Goal: Transaction & Acquisition: Purchase product/service

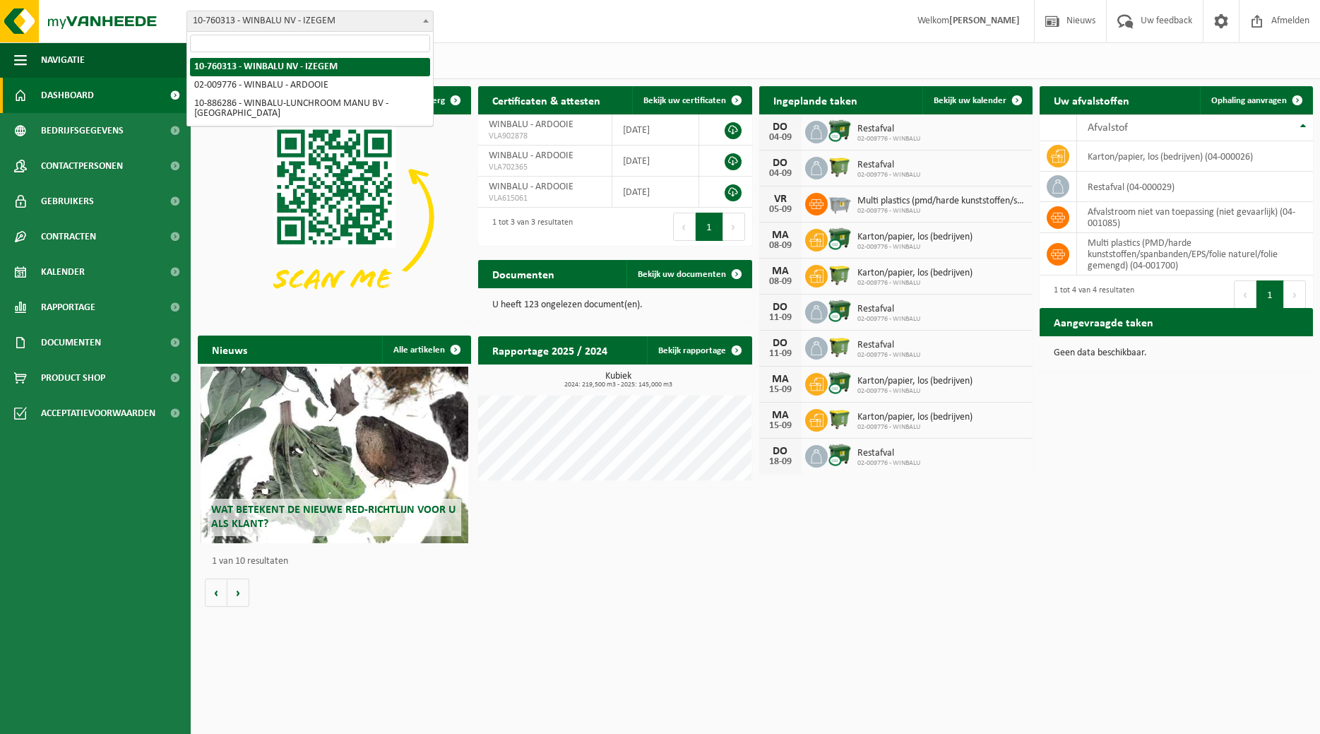
click at [428, 30] on span "10-760313 - WINBALU NV - IZEGEM" at bounding box center [310, 21] width 246 height 20
select select "1890"
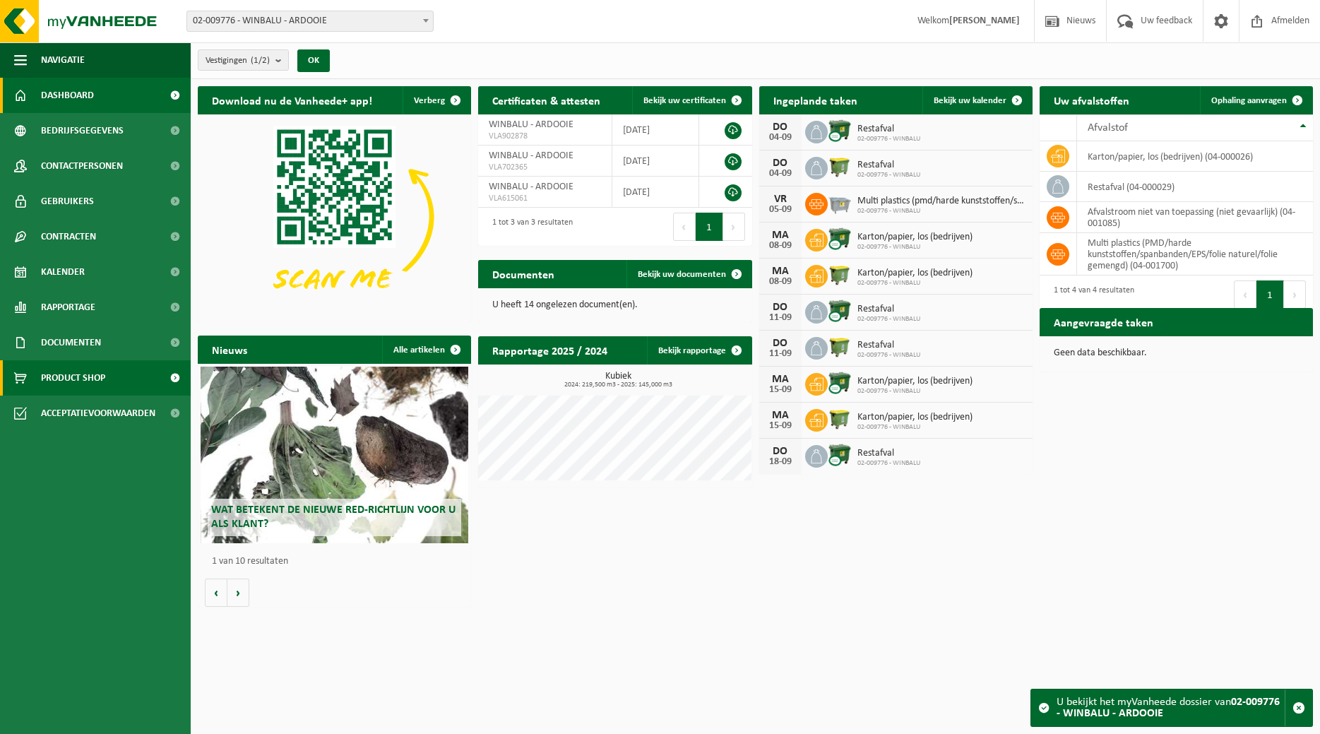
click at [80, 376] on span "Product Shop" at bounding box center [73, 377] width 64 height 35
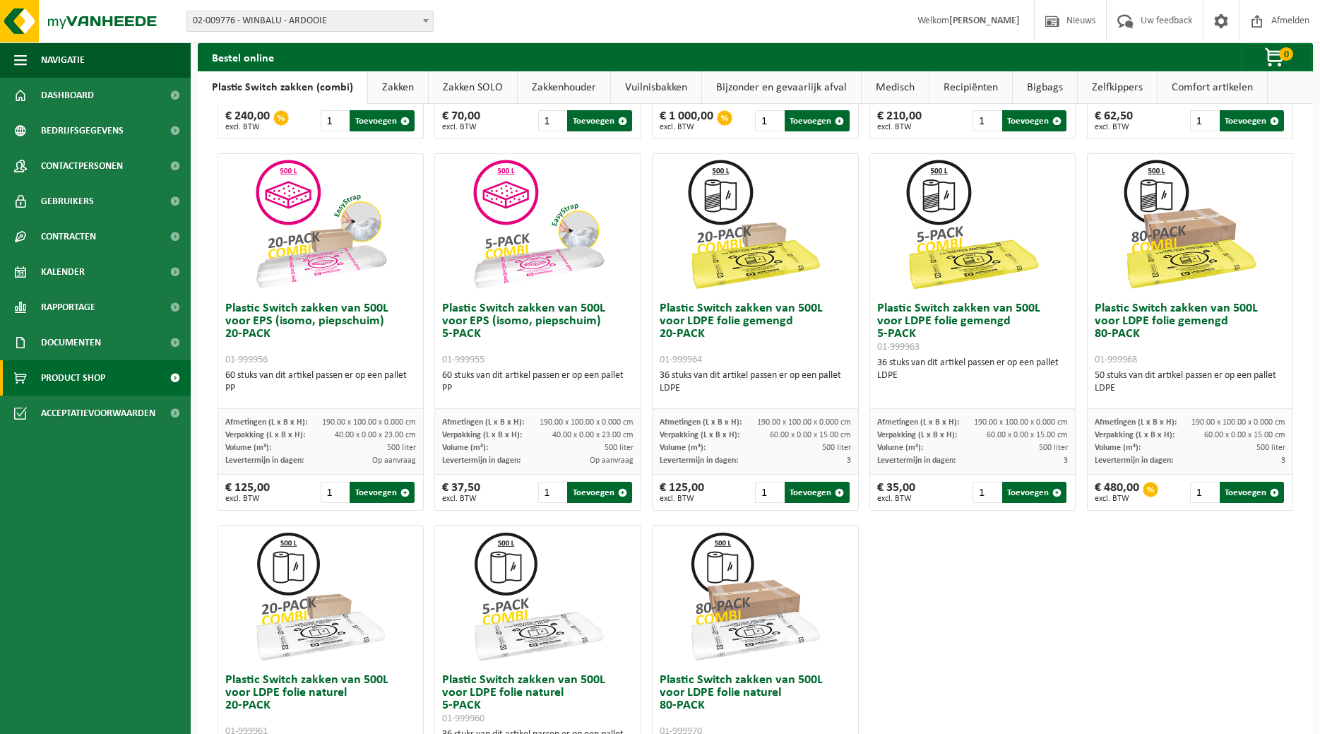
scroll to position [504, 0]
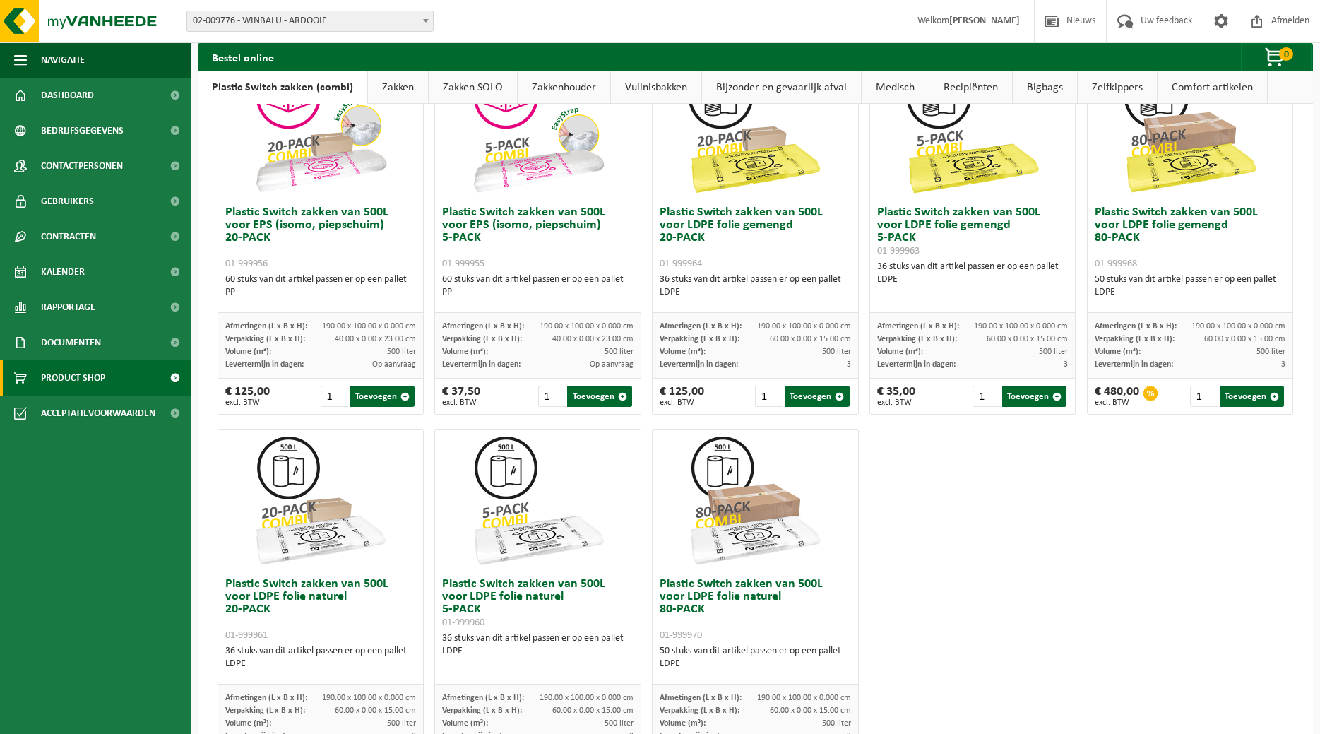
click at [400, 95] on link "Zakken" at bounding box center [398, 87] width 60 height 32
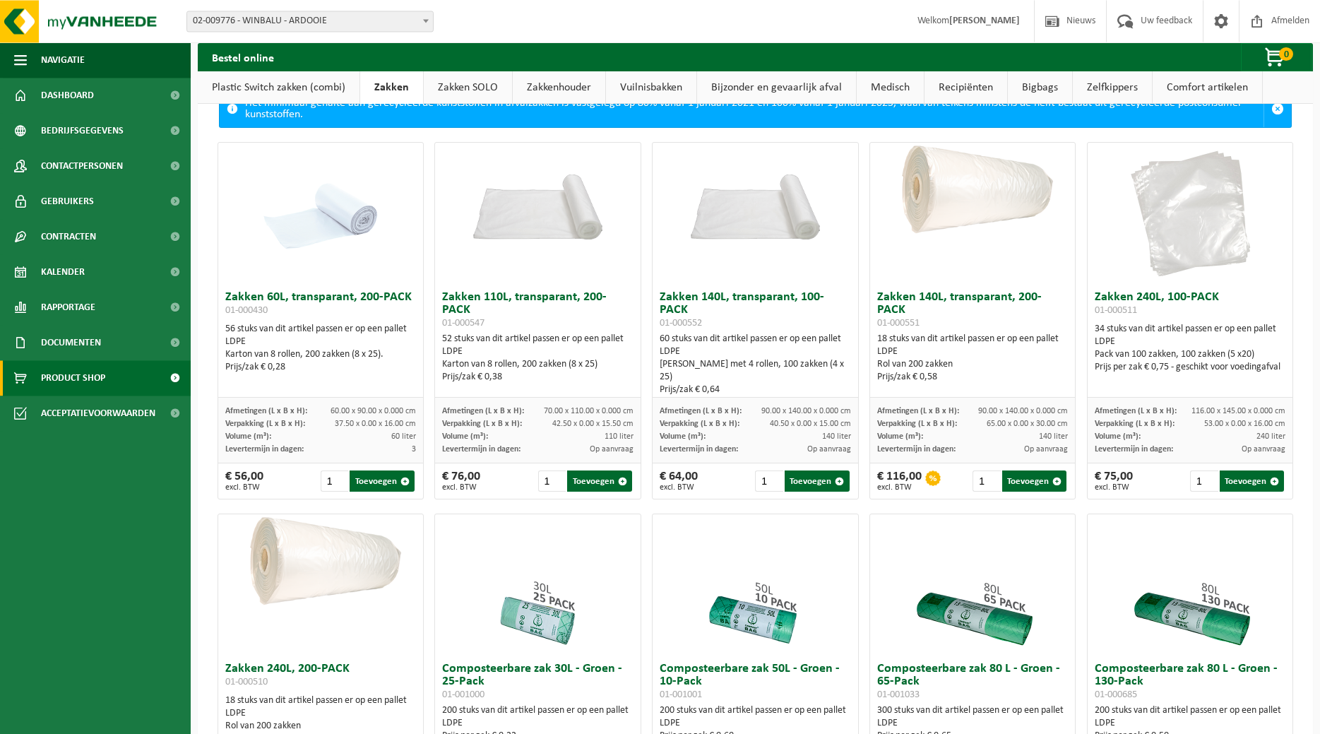
scroll to position [0, 0]
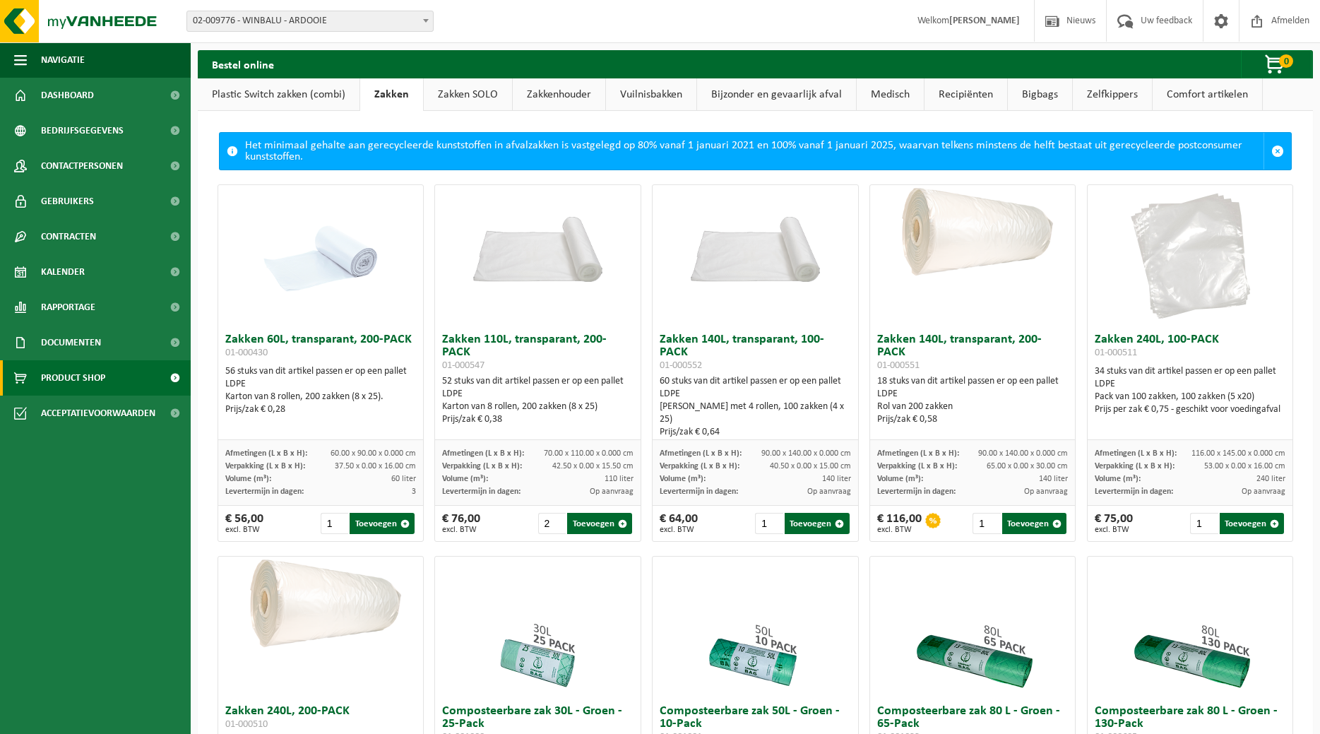
click at [554, 520] on input "2" at bounding box center [552, 523] width 28 height 21
click at [554, 520] on input "3" at bounding box center [552, 523] width 28 height 21
click at [606, 524] on button "Toevoegen" at bounding box center [599, 523] width 65 height 21
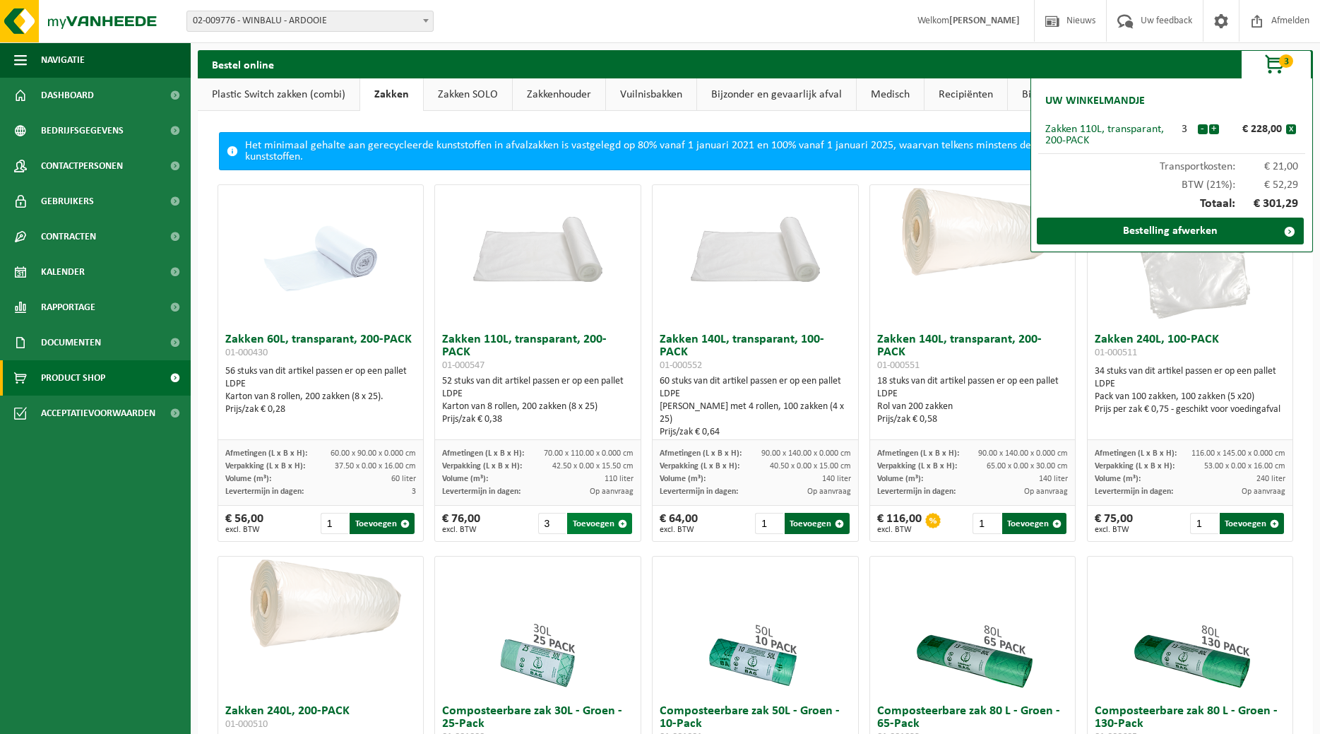
type input "1"
click at [1090, 234] on link "Bestelling afwerken" at bounding box center [1170, 231] width 267 height 27
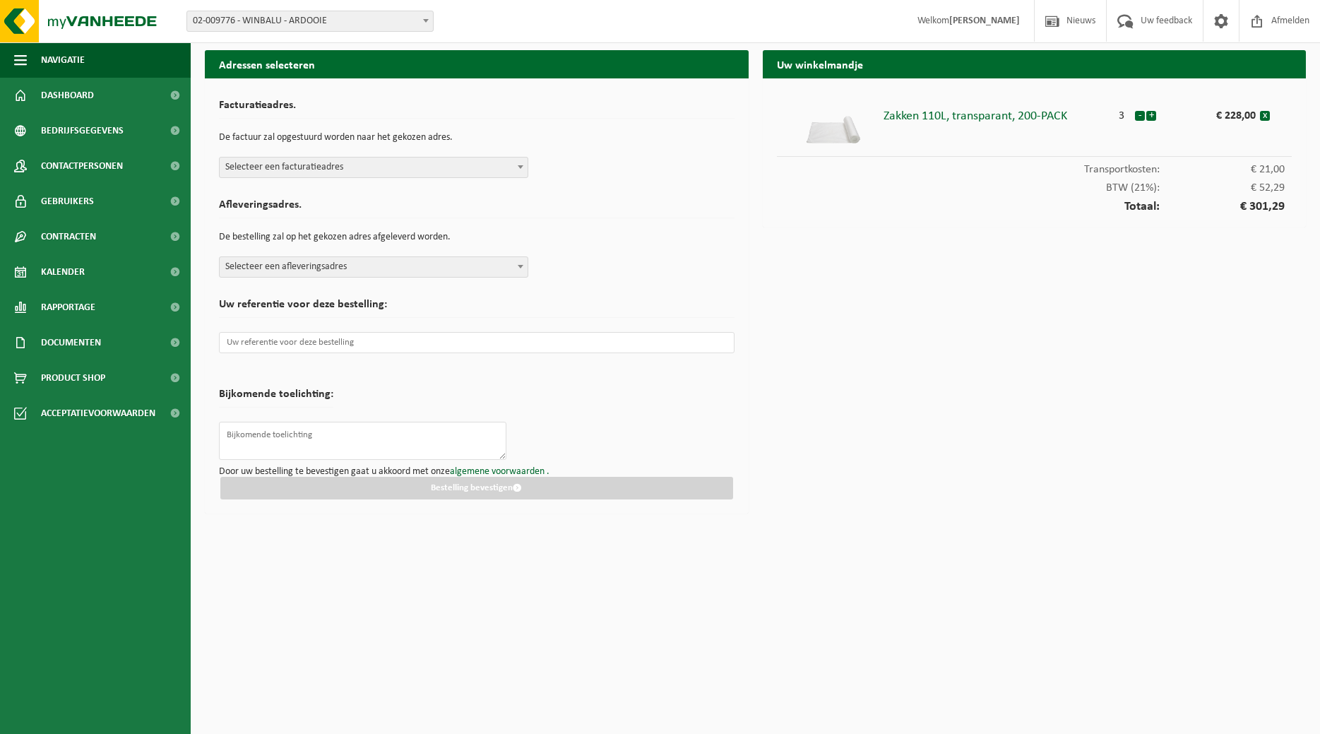
click at [518, 165] on b at bounding box center [521, 167] width 6 height 4
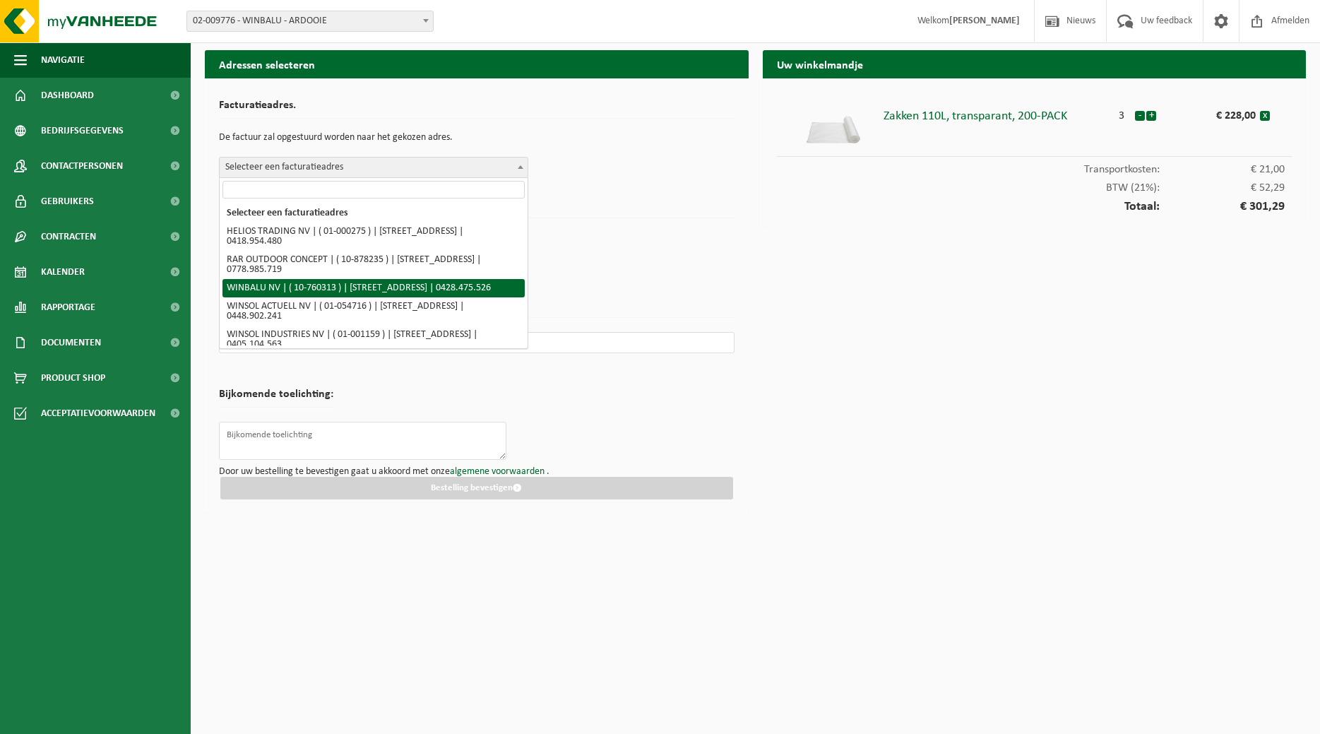
select select "10300"
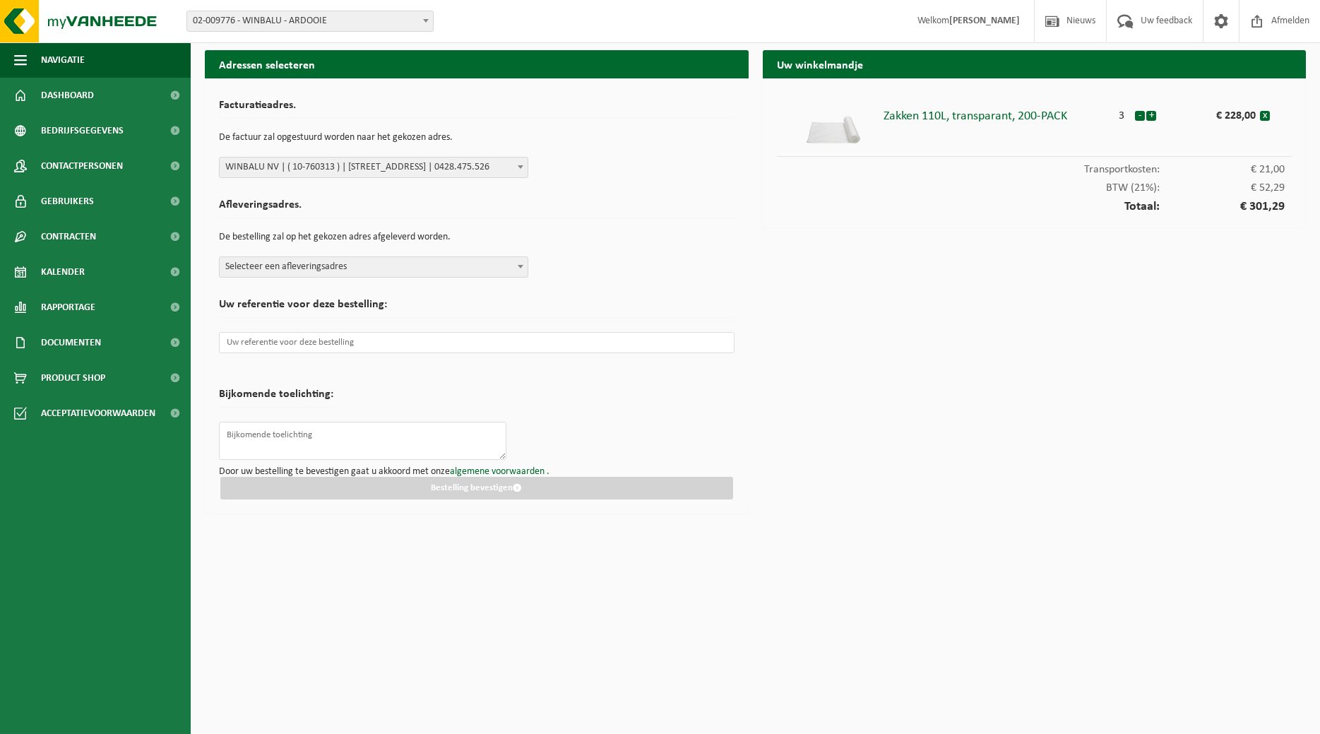
click at [522, 268] on b at bounding box center [521, 267] width 6 height 4
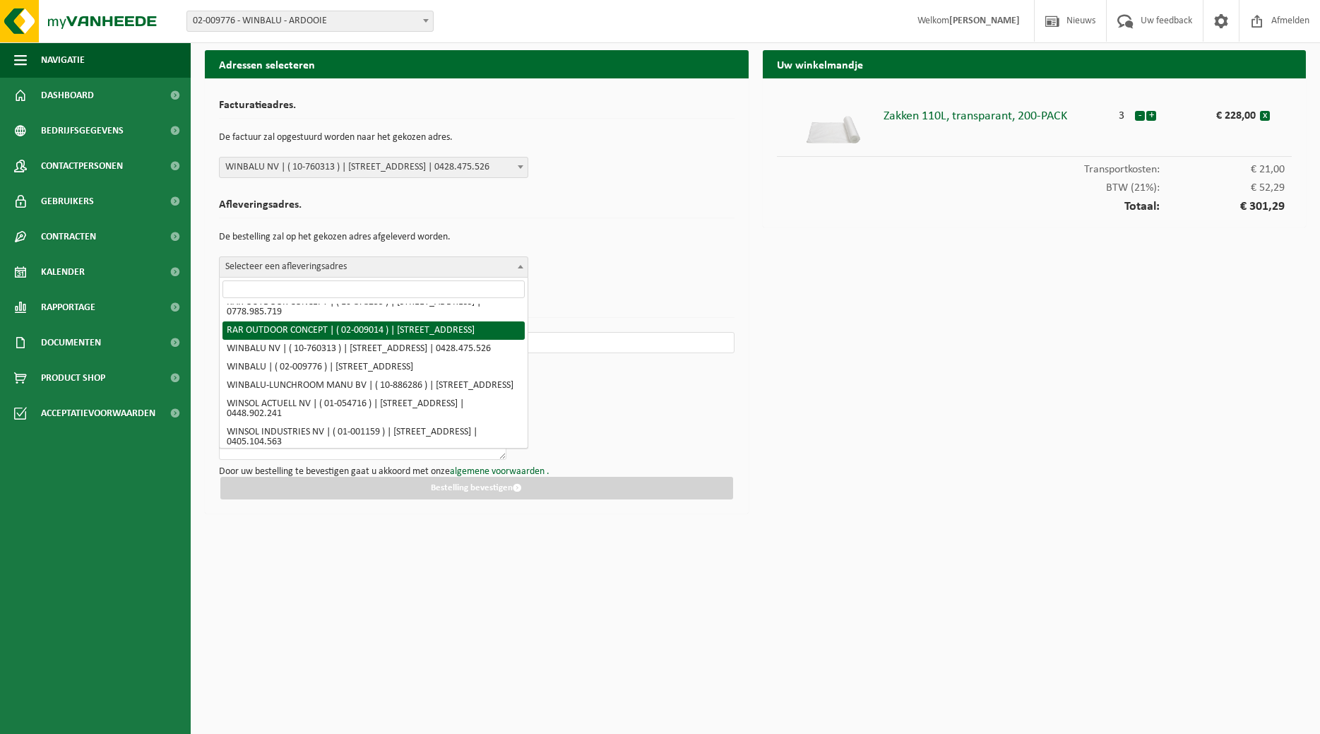
scroll to position [144, 0]
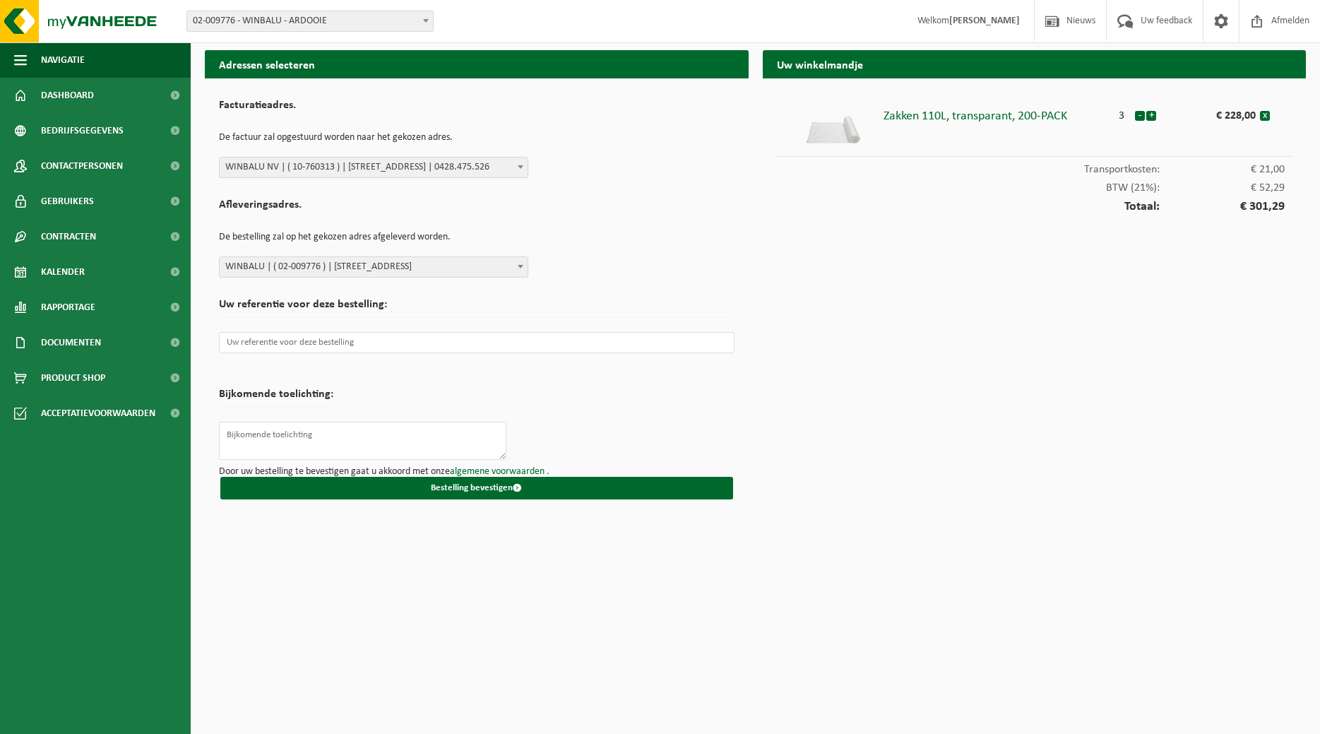
select select "1890"
click at [388, 342] on input "text" at bounding box center [477, 342] width 516 height 21
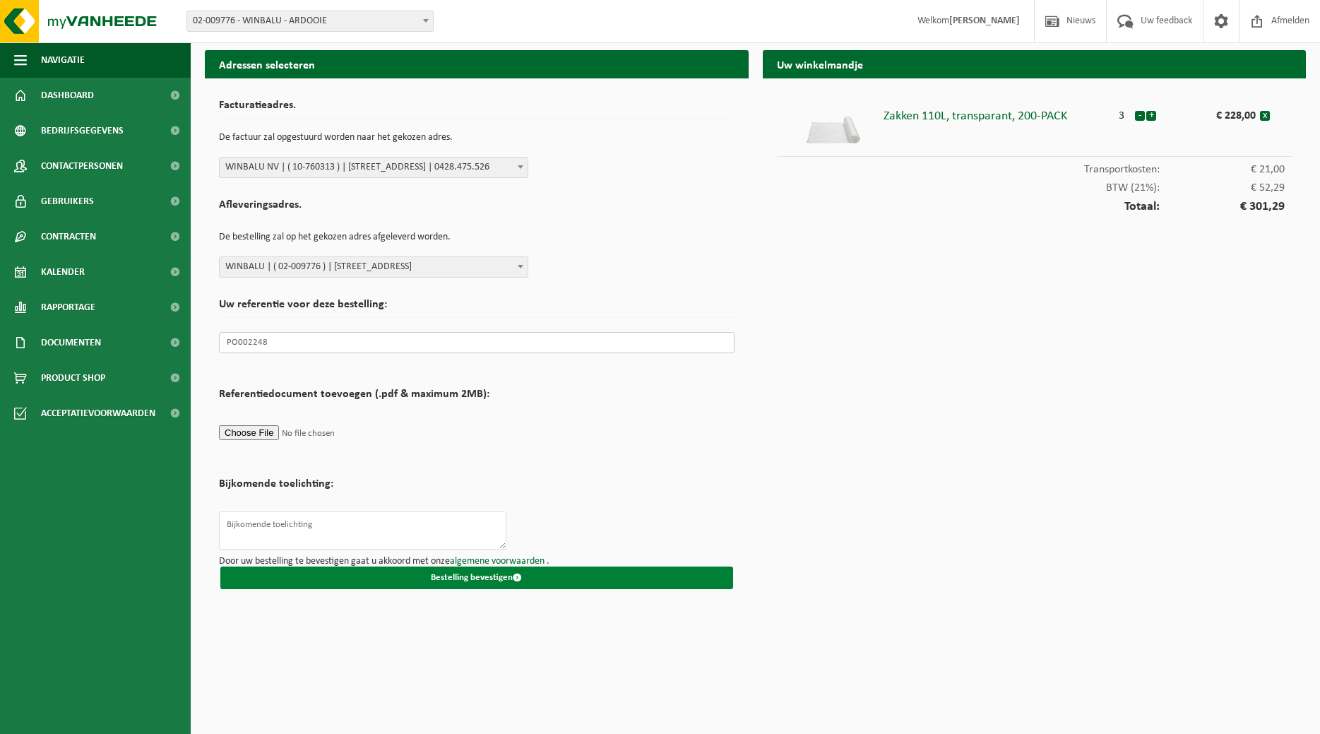
type input "PO002248"
click at [558, 573] on button "Bestelling bevestigen" at bounding box center [476, 577] width 513 height 23
